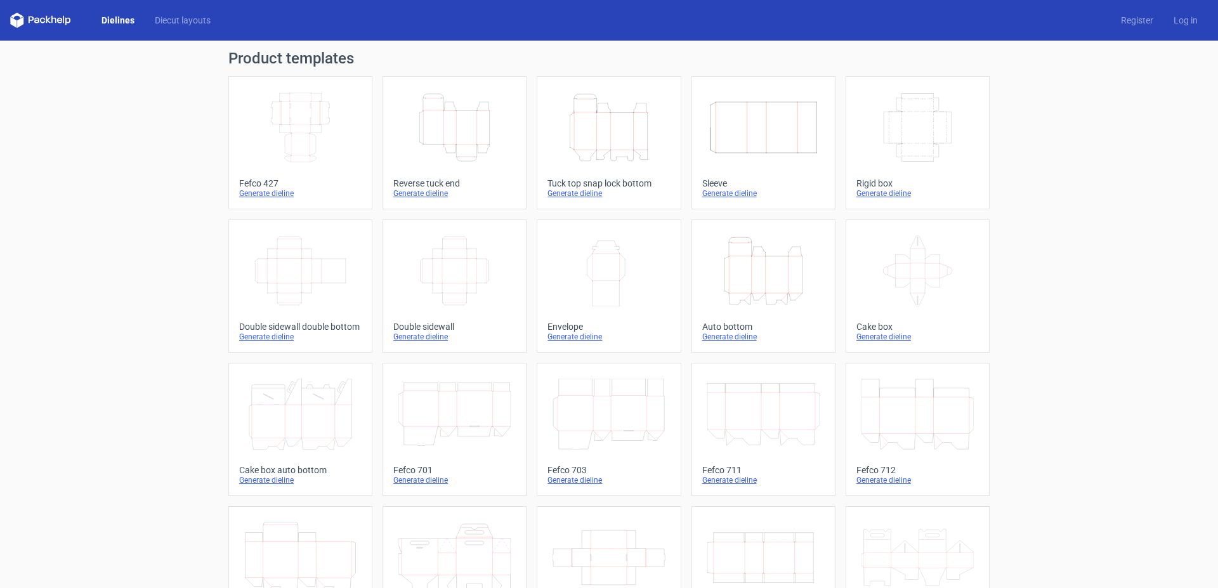
click at [614, 127] on icon "Height Depth Width" at bounding box center [609, 127] width 112 height 71
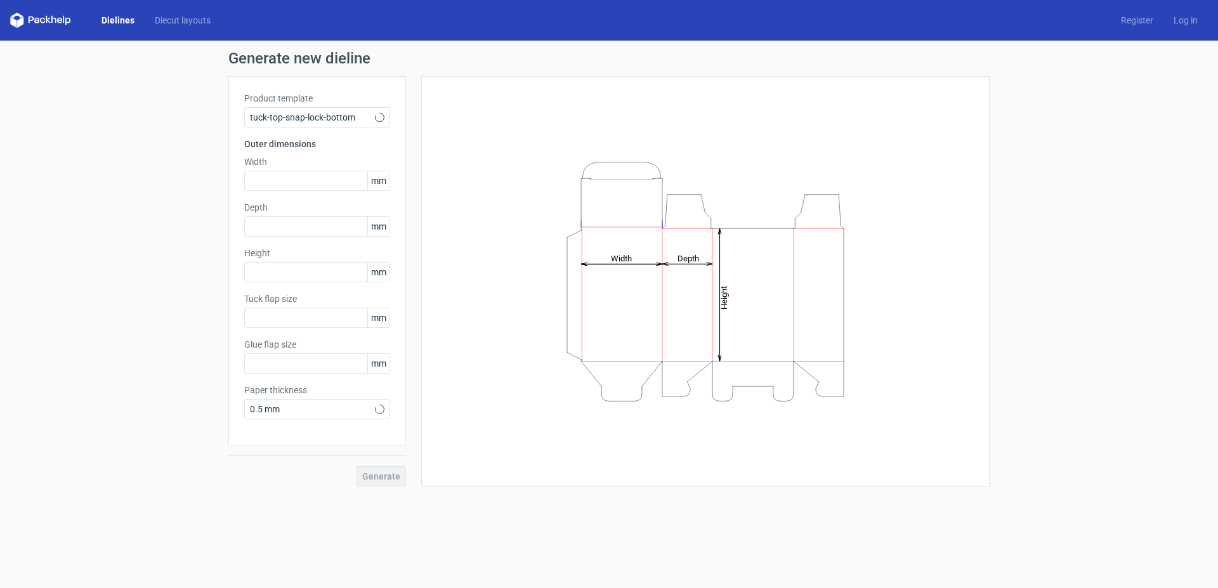
type input "15"
type input "10"
click at [269, 218] on input "text" at bounding box center [317, 226] width 146 height 20
type input "91"
click at [278, 183] on input "text" at bounding box center [317, 181] width 146 height 20
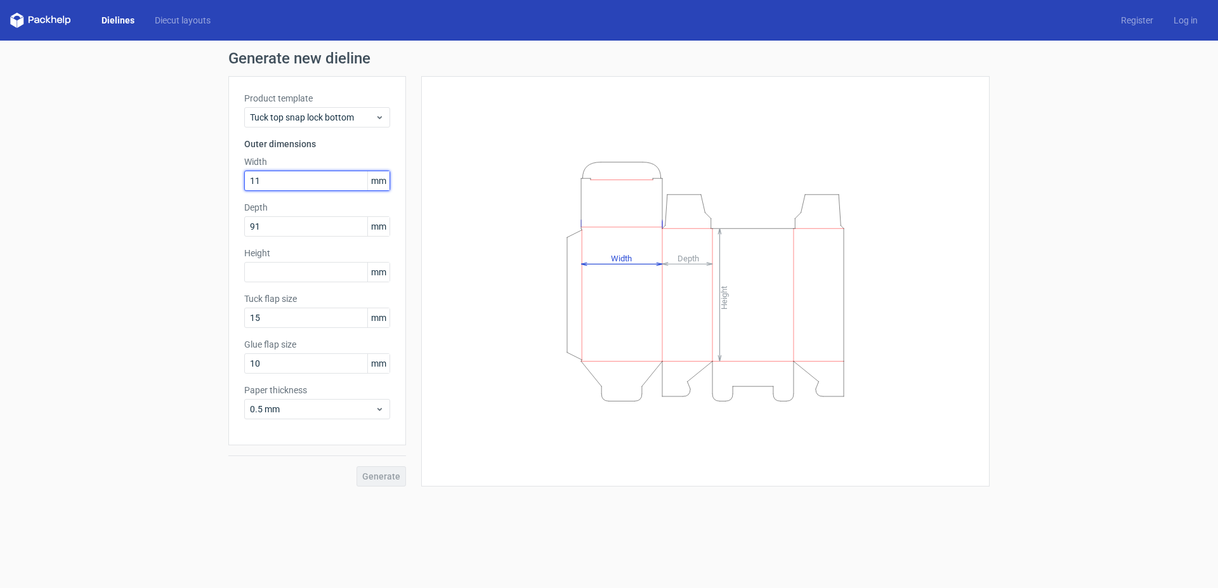
type input "111"
click at [293, 269] on input "text" at bounding box center [317, 272] width 146 height 20
type input "6"
type input "161"
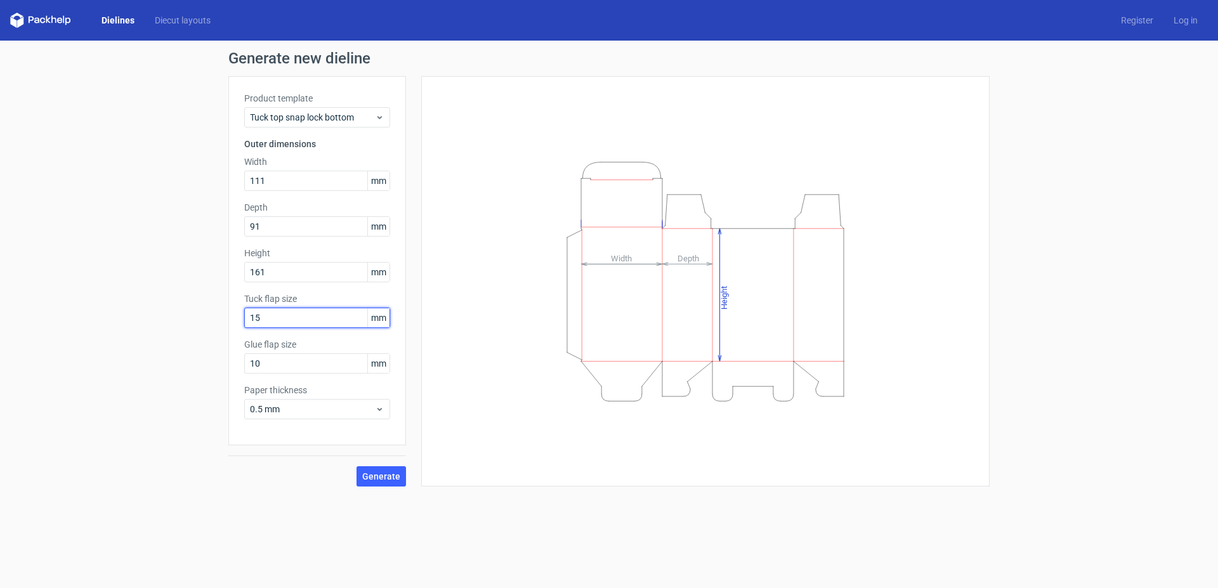
click at [275, 320] on input "15" at bounding box center [317, 318] width 146 height 20
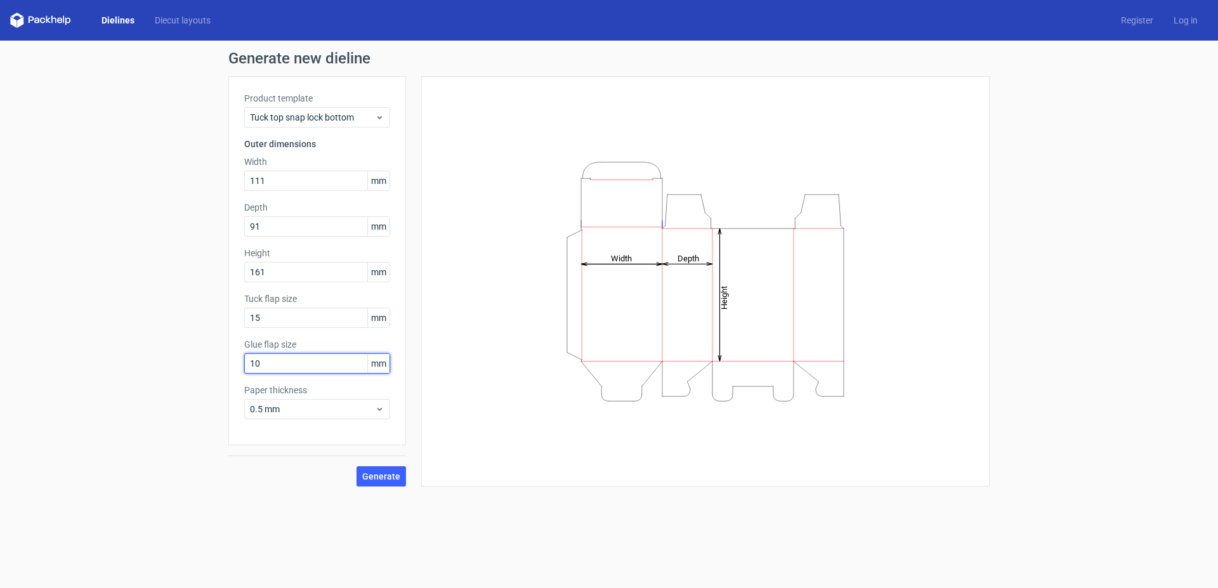
click at [268, 366] on input "10" at bounding box center [317, 363] width 146 height 20
type input "1"
type input "20"
click at [381, 415] on div "0.5 mm" at bounding box center [317, 409] width 146 height 20
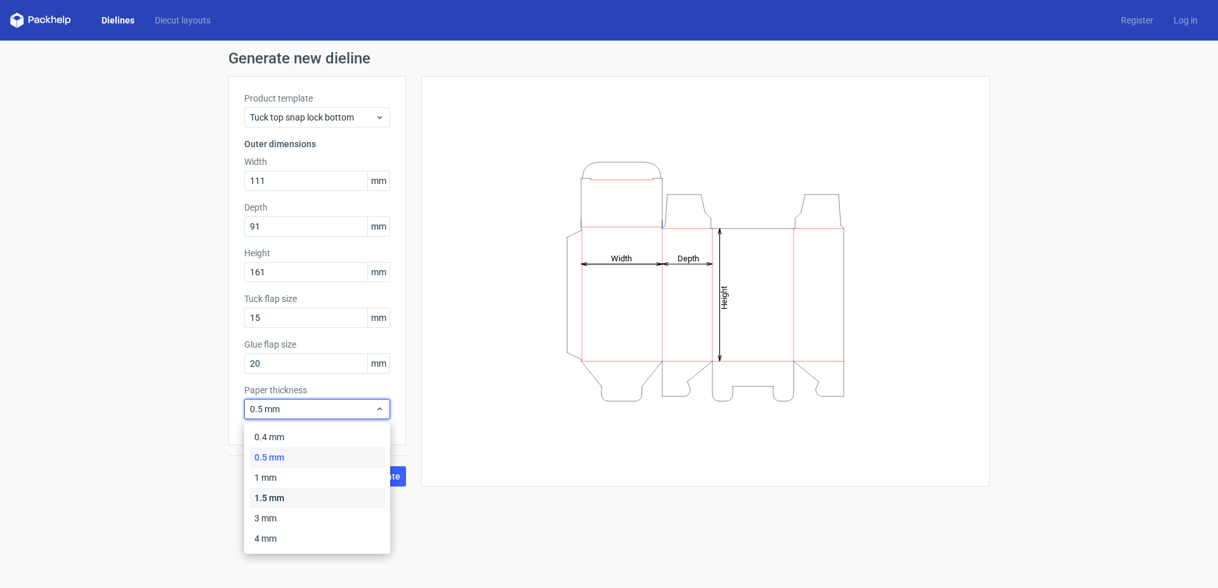
click at [285, 501] on div "1.5 mm" at bounding box center [317, 498] width 136 height 20
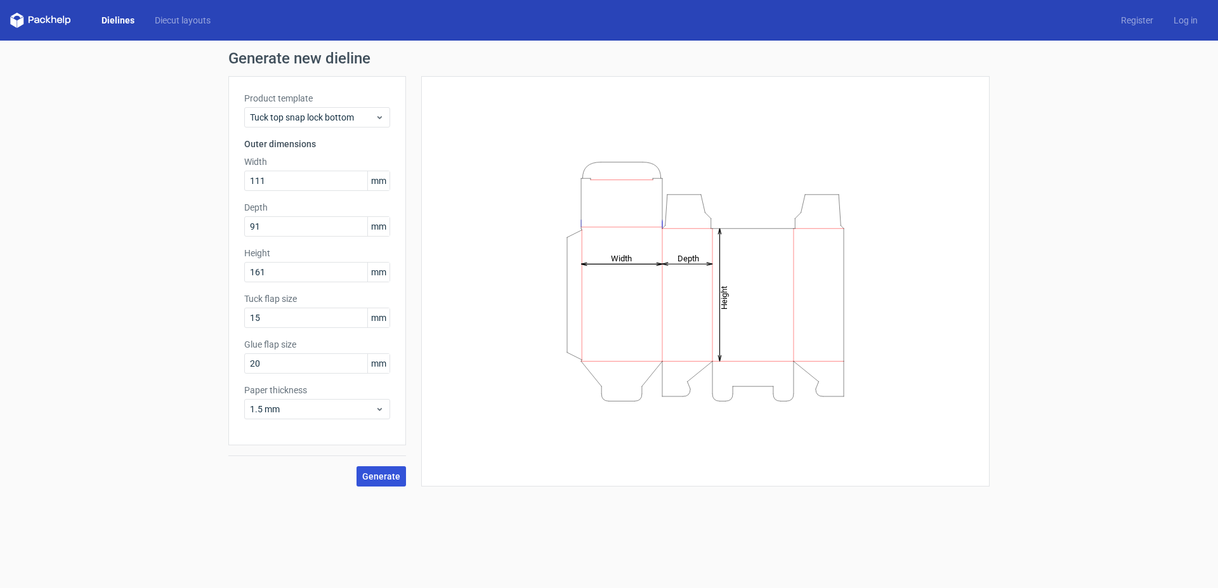
click at [378, 477] on span "Generate" at bounding box center [381, 476] width 38 height 9
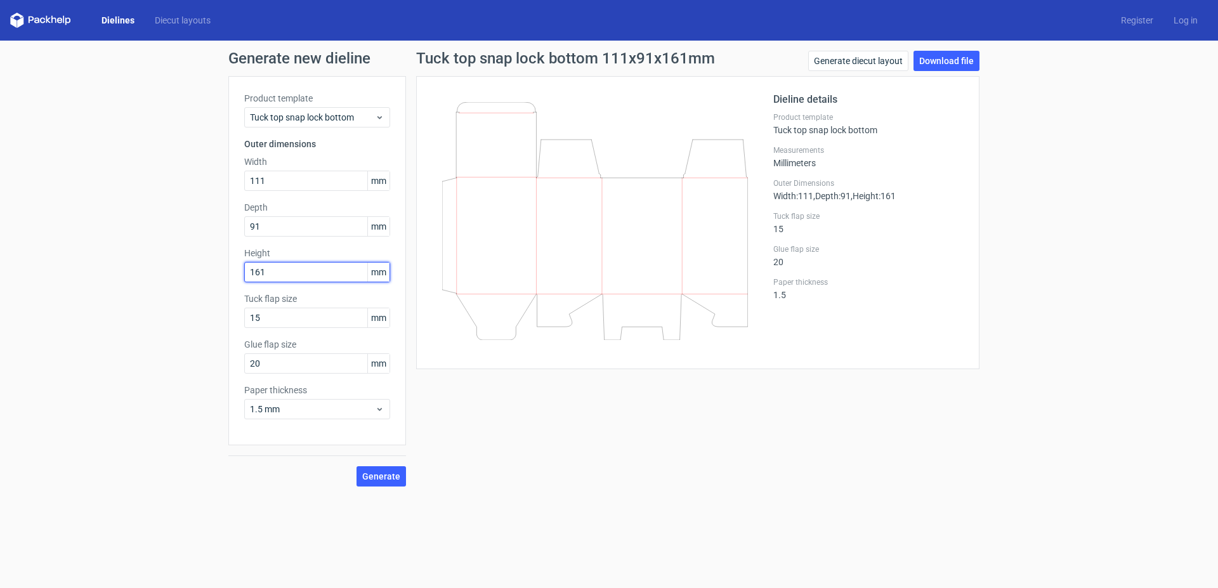
click at [313, 277] on input "161" at bounding box center [317, 272] width 146 height 20
click at [943, 60] on link "Download file" at bounding box center [947, 61] width 66 height 20
click at [103, 16] on link "Dielines" at bounding box center [117, 20] width 53 height 13
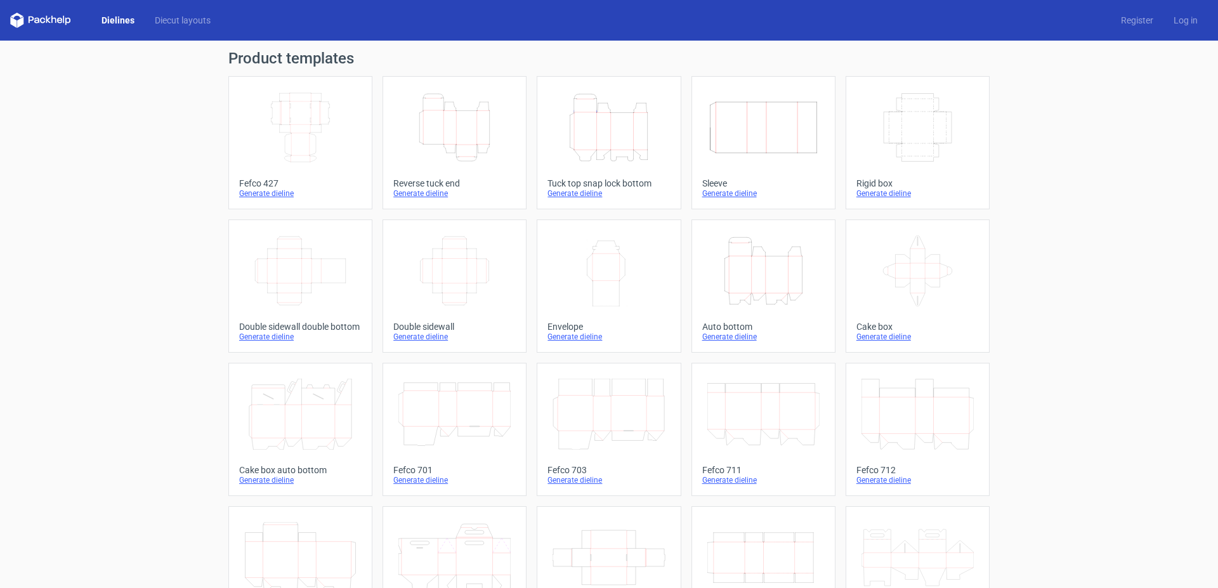
click at [745, 117] on icon "Width Depth Height" at bounding box center [764, 127] width 112 height 71
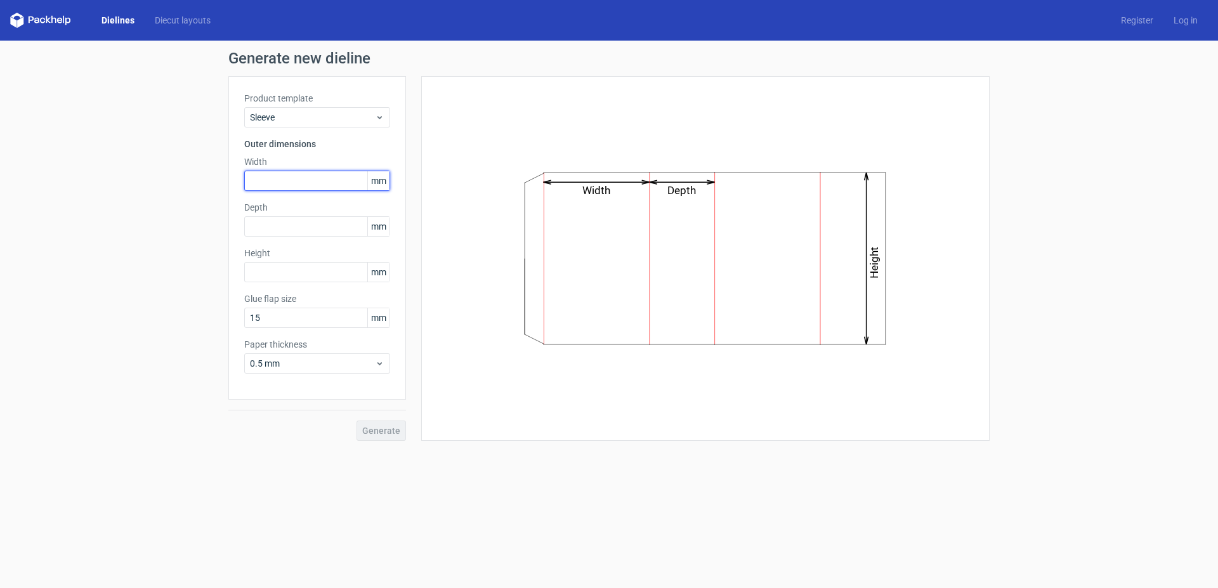
click at [291, 179] on input "text" at bounding box center [317, 181] width 146 height 20
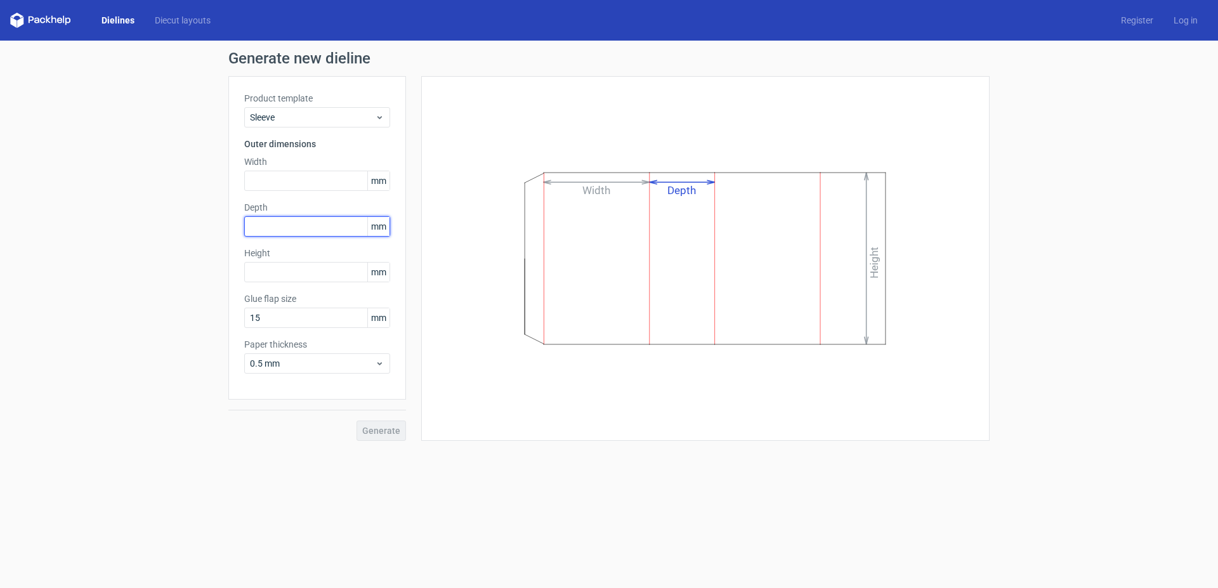
click at [281, 223] on input "text" at bounding box center [317, 226] width 146 height 20
type input "111"
click at [294, 175] on input "text" at bounding box center [317, 181] width 146 height 20
click at [293, 271] on input "text" at bounding box center [317, 272] width 146 height 20
type input "161"
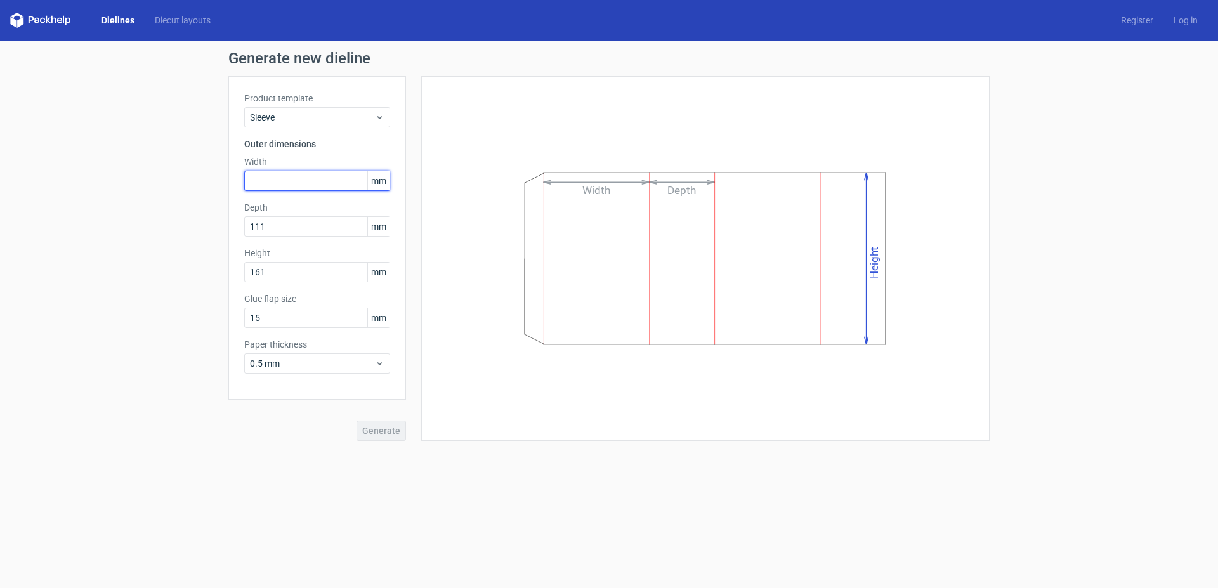
click at [277, 177] on input "text" at bounding box center [317, 181] width 146 height 20
type input "91"
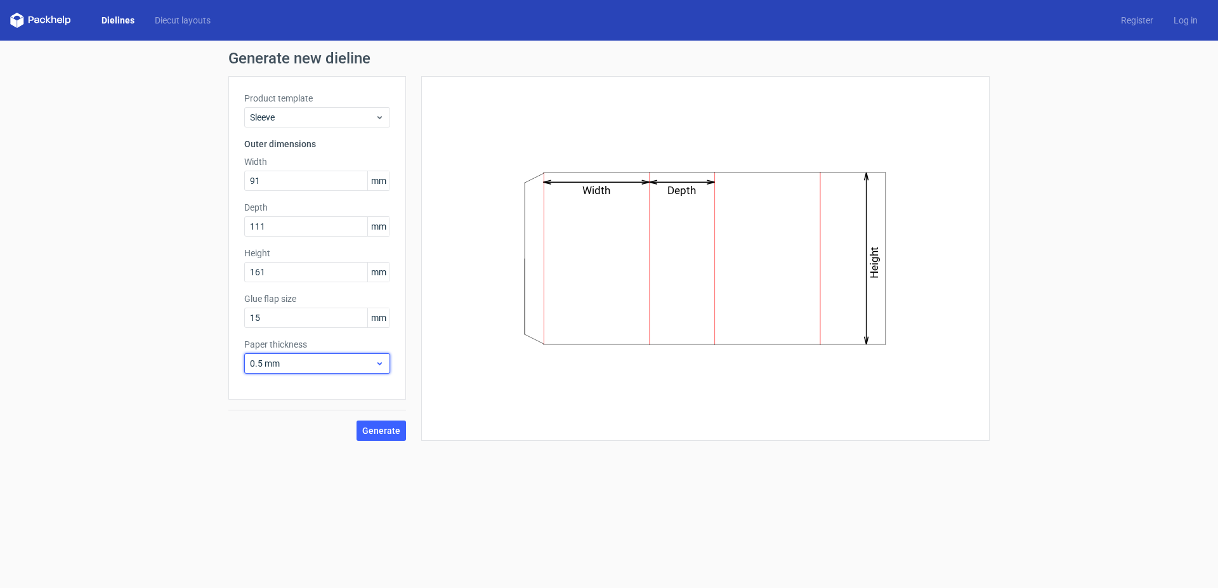
click at [378, 364] on icon at bounding box center [380, 364] width 10 height 10
click at [274, 451] on div "1.5 mm" at bounding box center [317, 452] width 136 height 20
click at [369, 432] on span "Generate" at bounding box center [381, 430] width 38 height 9
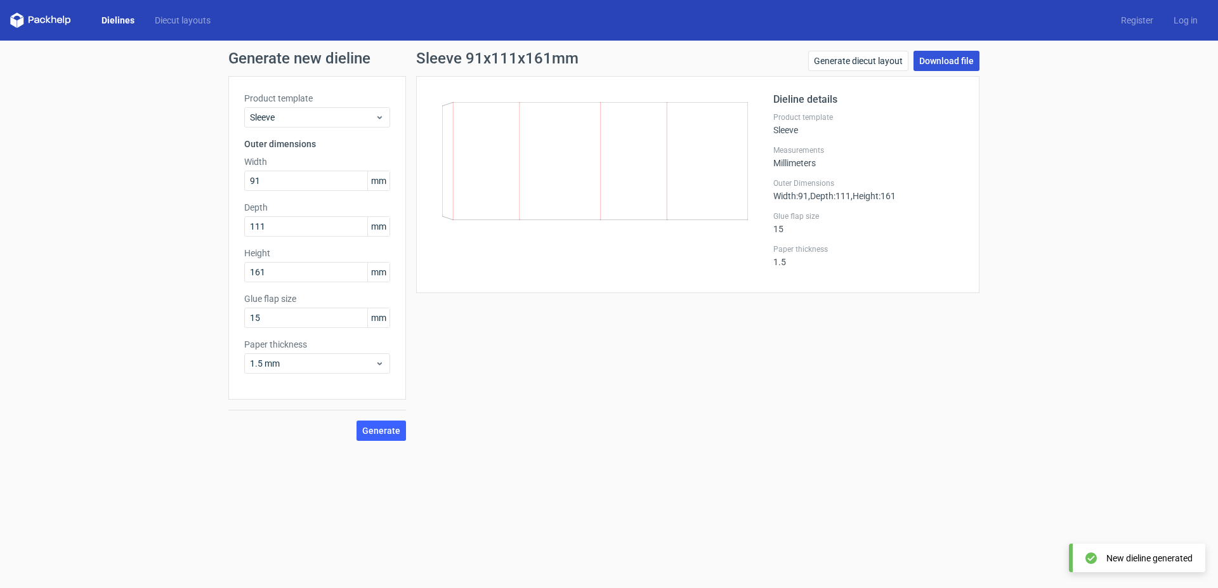
click at [945, 62] on link "Download file" at bounding box center [947, 61] width 66 height 20
